Goal: Navigation & Orientation: Find specific page/section

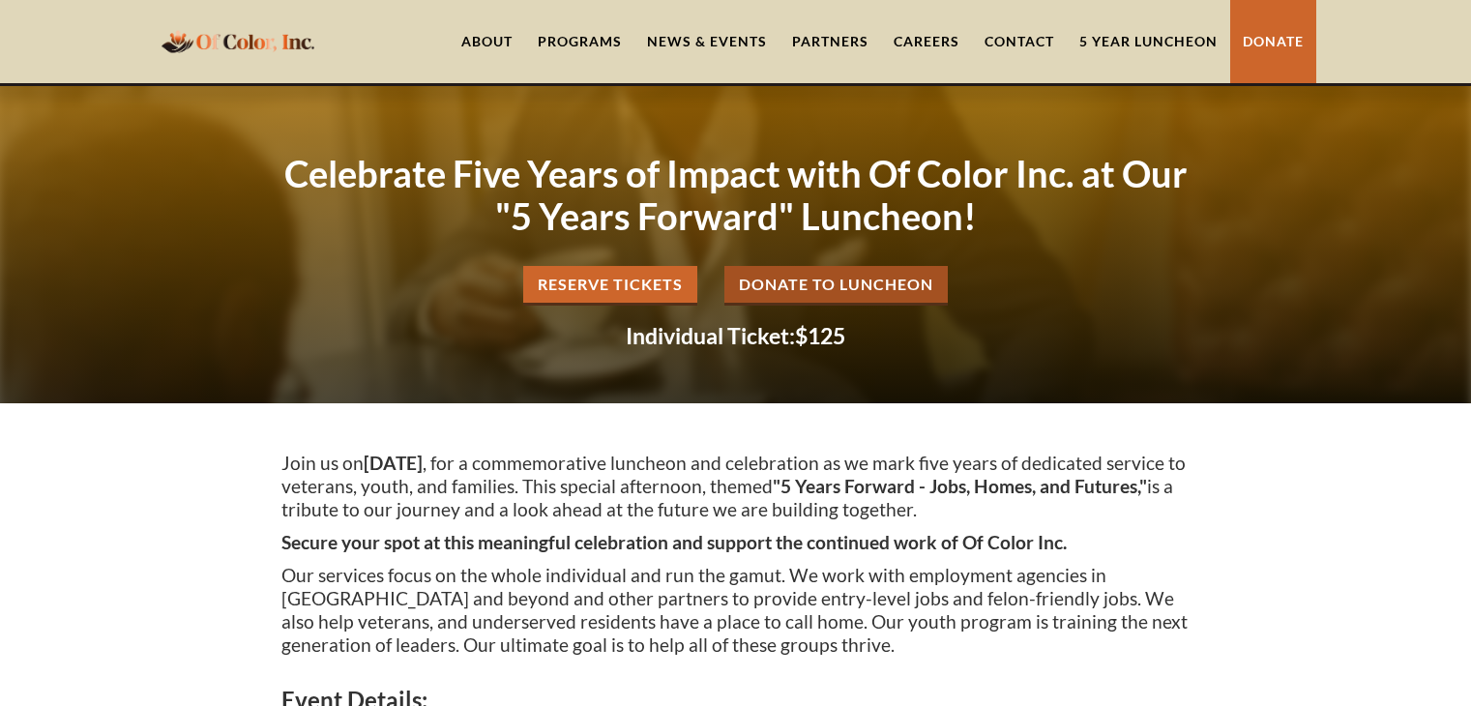
scroll to position [4160, 0]
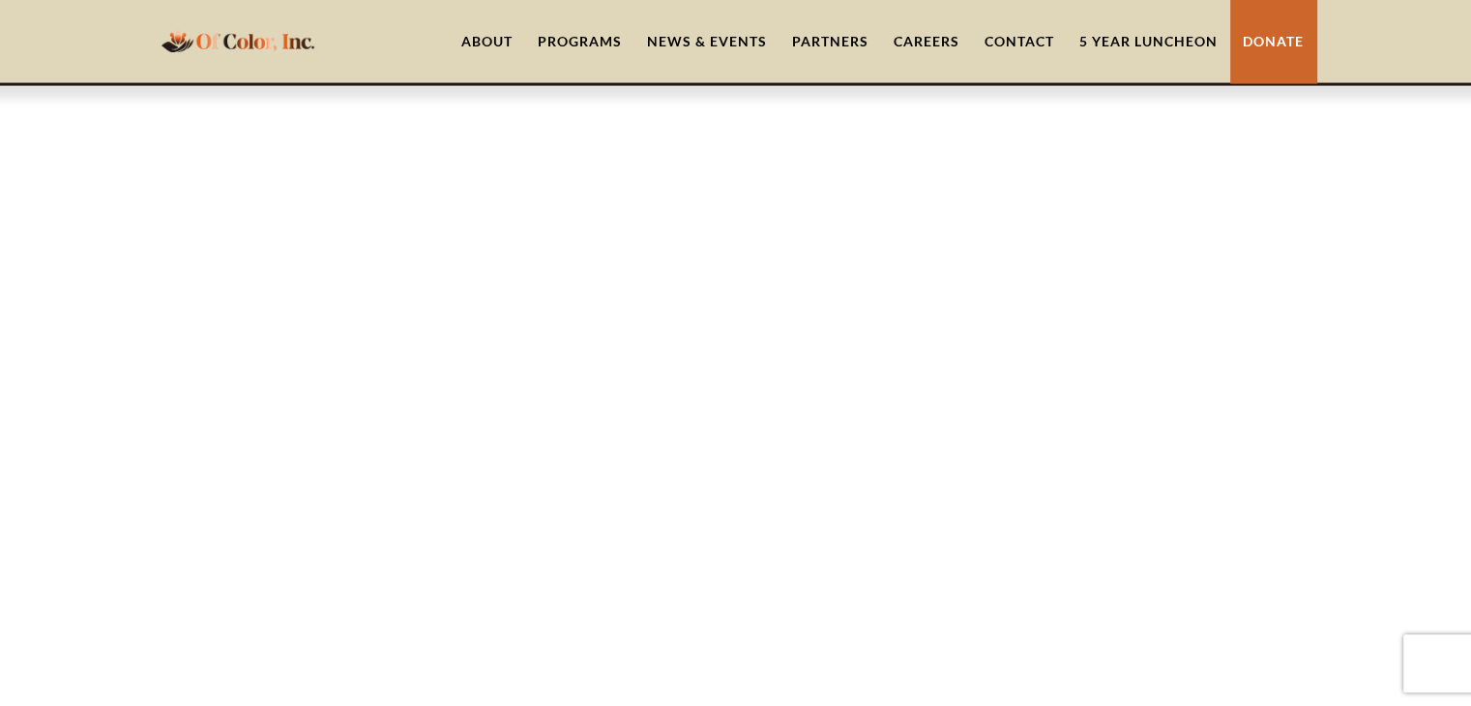
click at [1165, 43] on link "5 Year Luncheon" at bounding box center [1148, 41] width 163 height 83
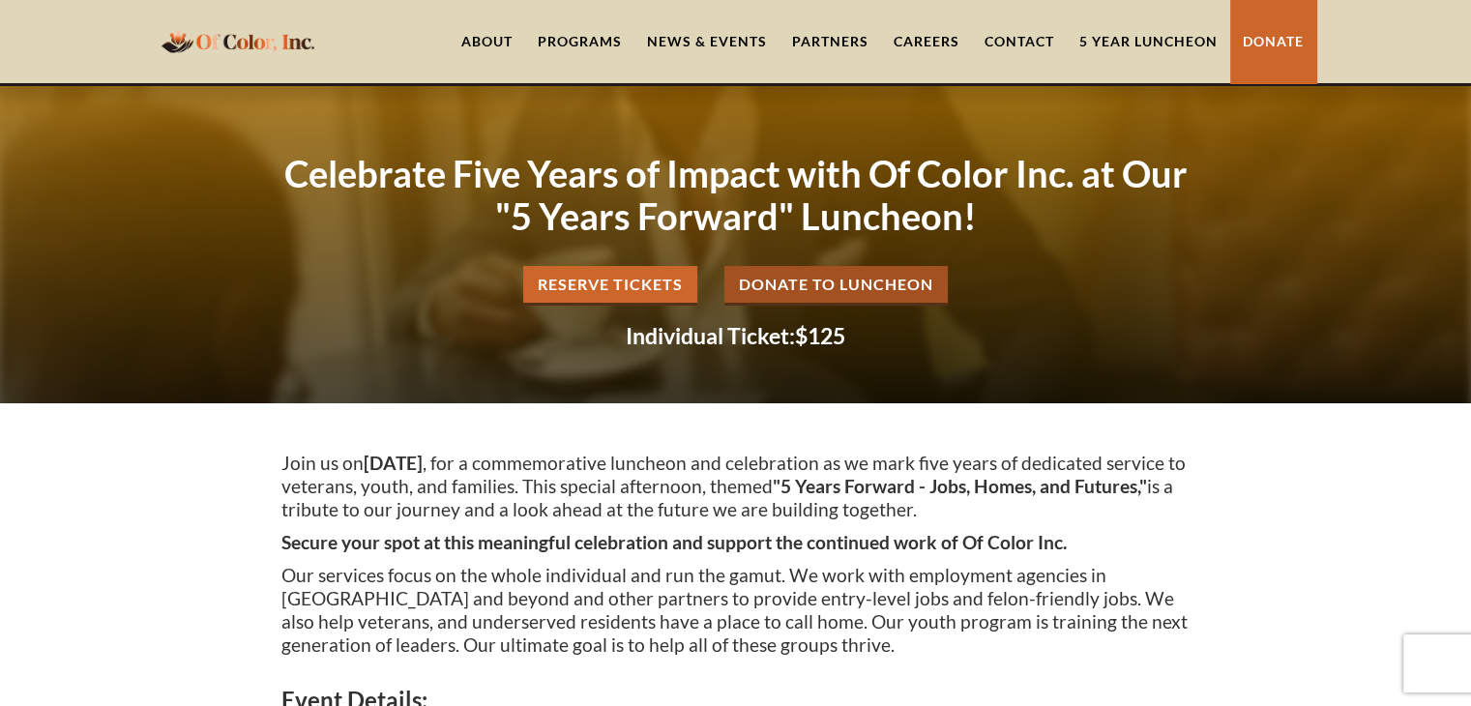
click at [1165, 43] on link "5 Year Luncheon" at bounding box center [1148, 41] width 163 height 83
click at [990, 28] on link "Contact" at bounding box center [1019, 41] width 95 height 83
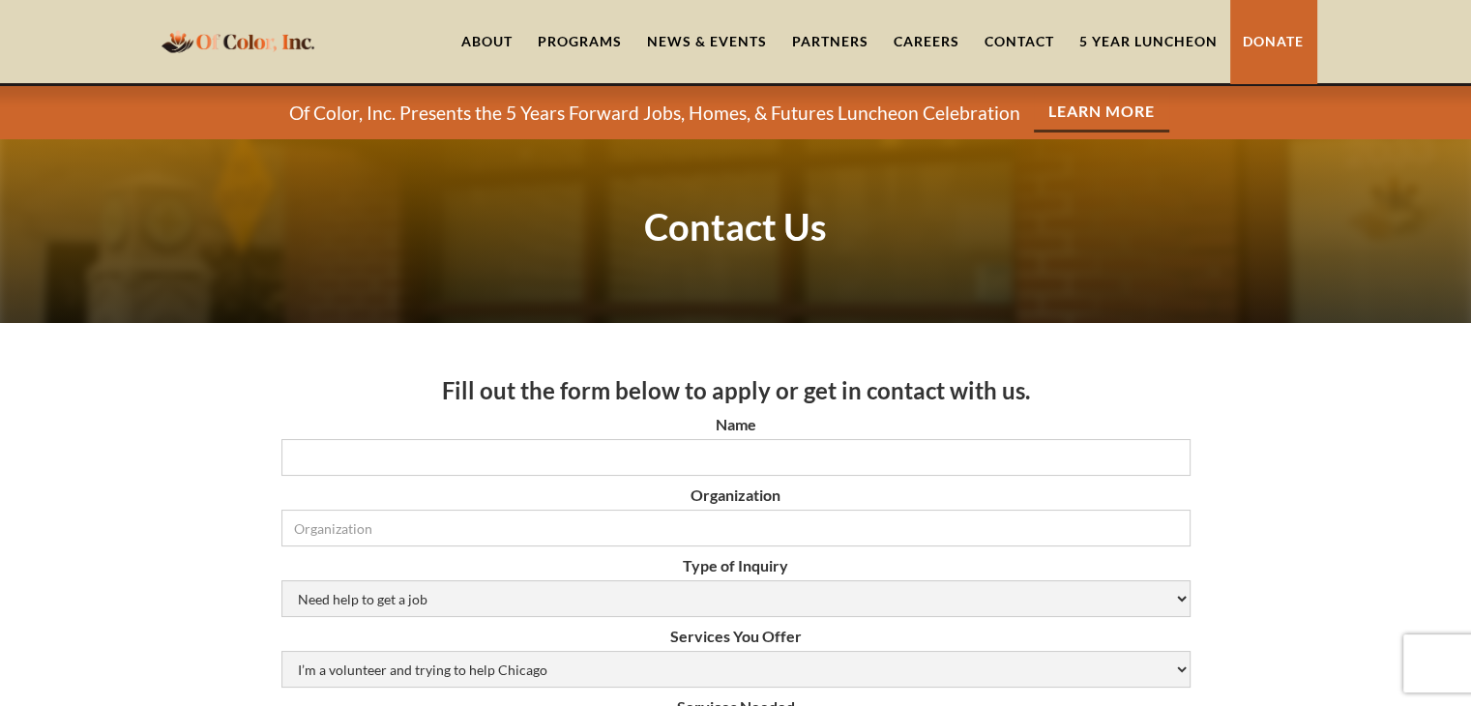
click at [1099, 40] on link "5 Year Luncheon" at bounding box center [1148, 41] width 163 height 83
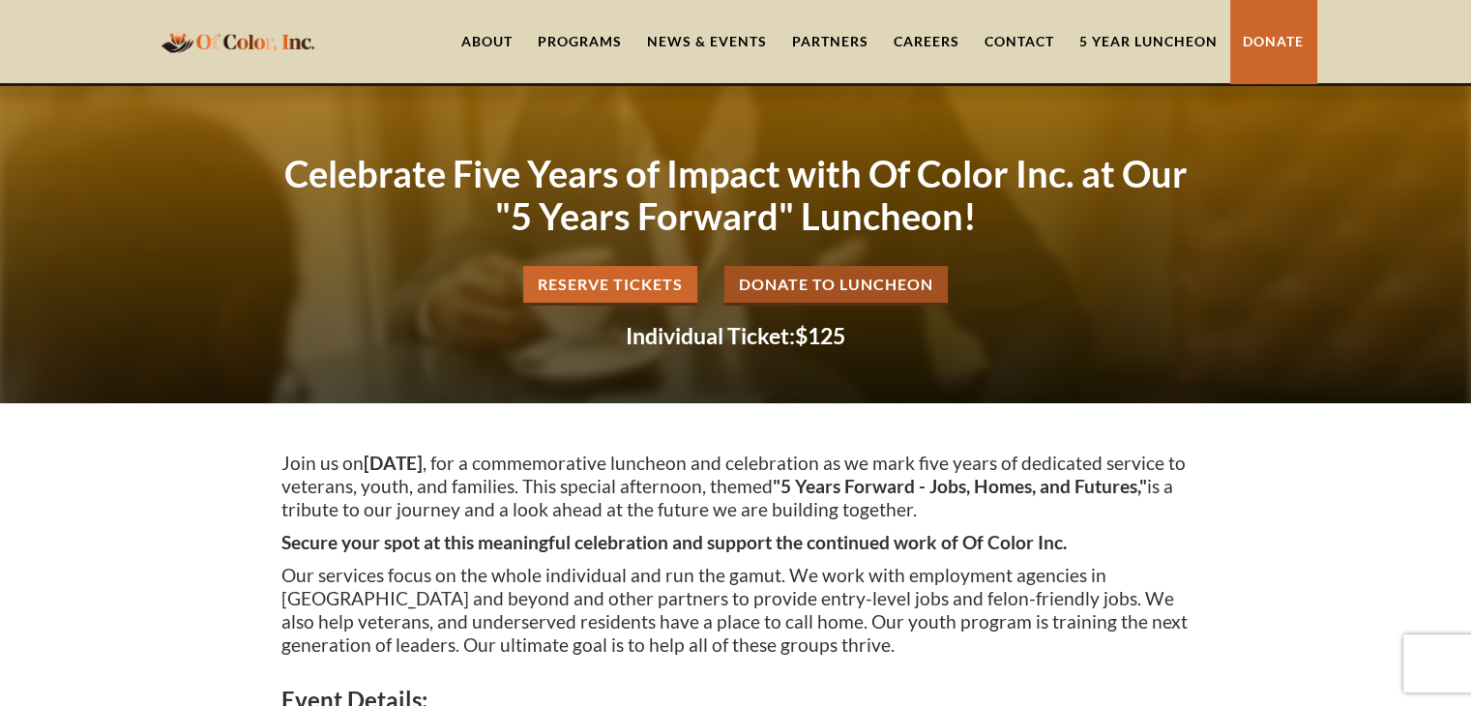
click at [480, 40] on link "About" at bounding box center [487, 41] width 76 height 83
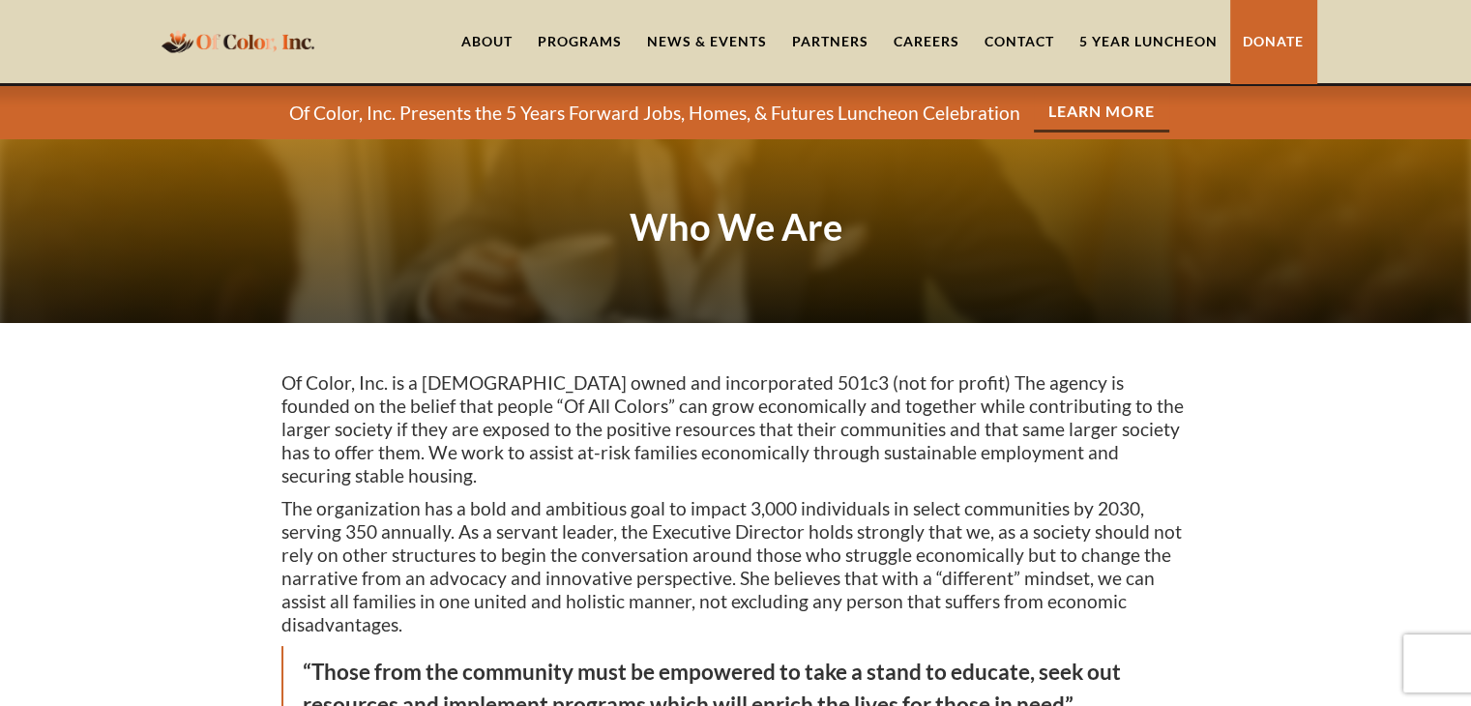
click at [480, 40] on link "About" at bounding box center [487, 41] width 76 height 83
click at [580, 36] on div "Programs" at bounding box center [580, 41] width 84 height 19
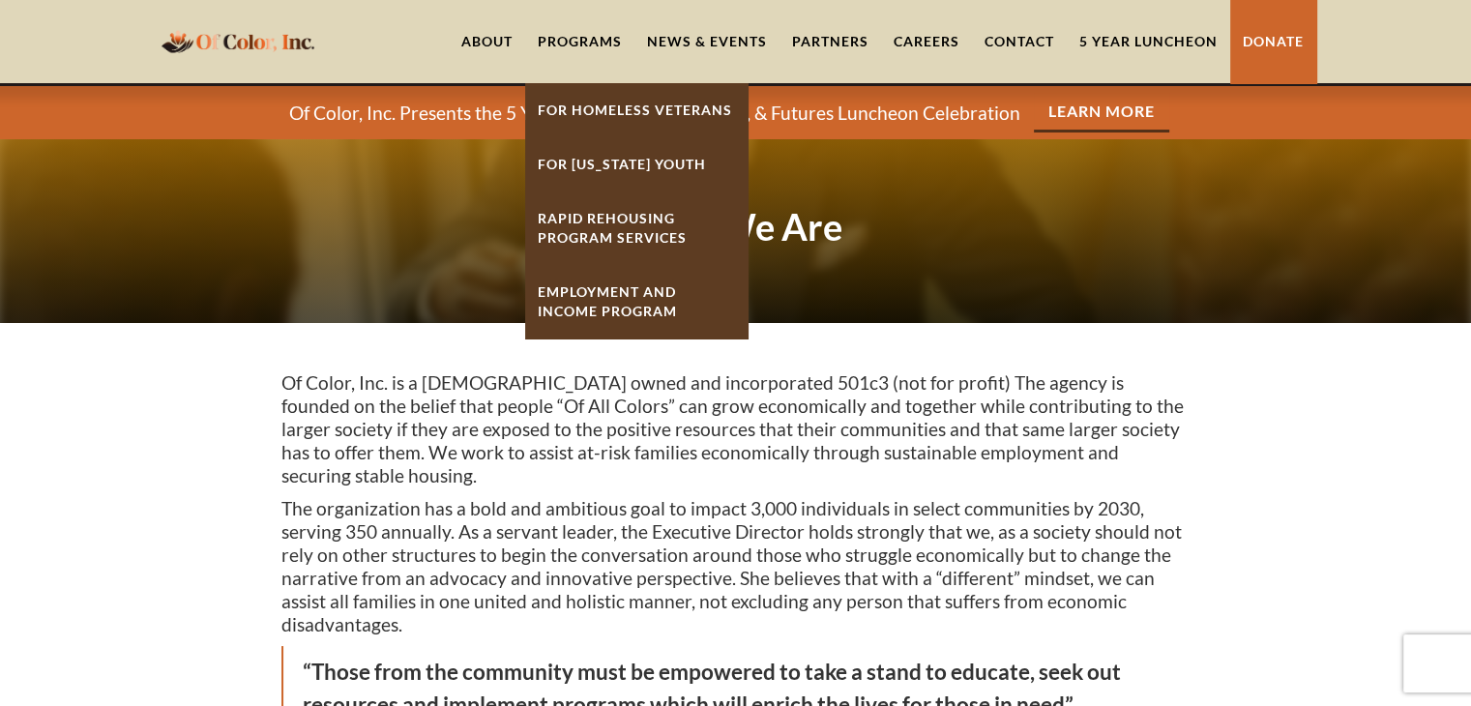
click at [1108, 45] on link "5 Year Luncheon" at bounding box center [1148, 41] width 163 height 83
